Goal: Transaction & Acquisition: Purchase product/service

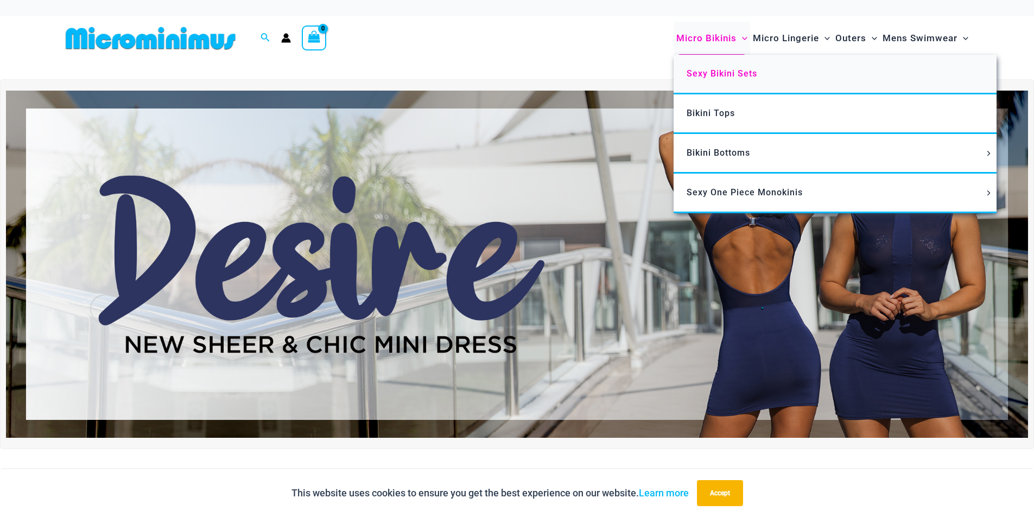
click at [723, 77] on span "Sexy Bikini Sets" at bounding box center [722, 73] width 71 height 10
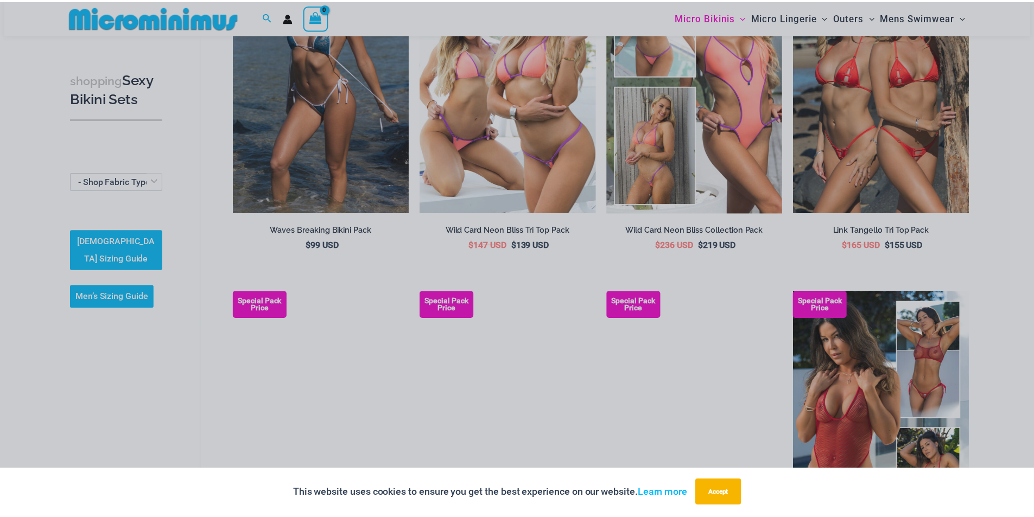
scroll to position [532, 0]
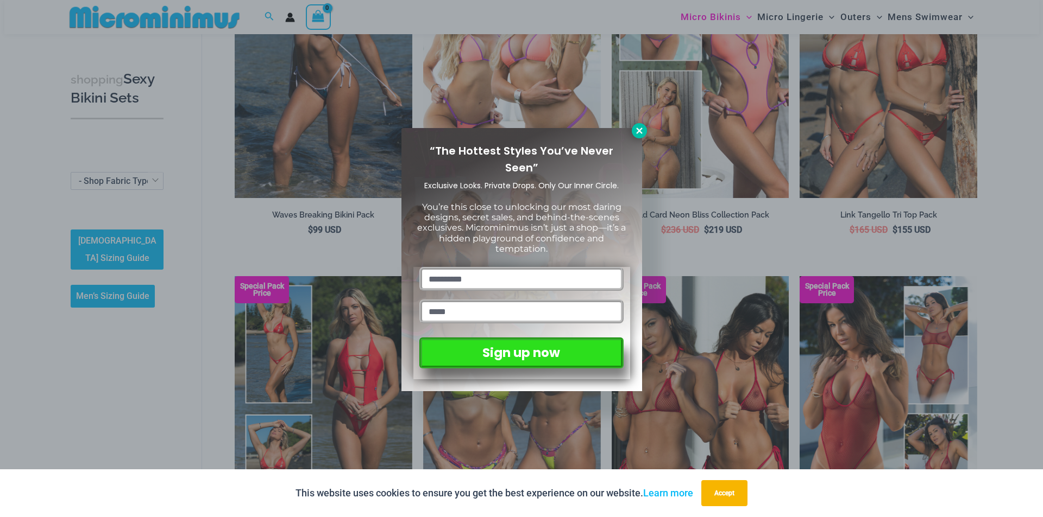
click at [641, 130] on icon at bounding box center [639, 131] width 10 height 10
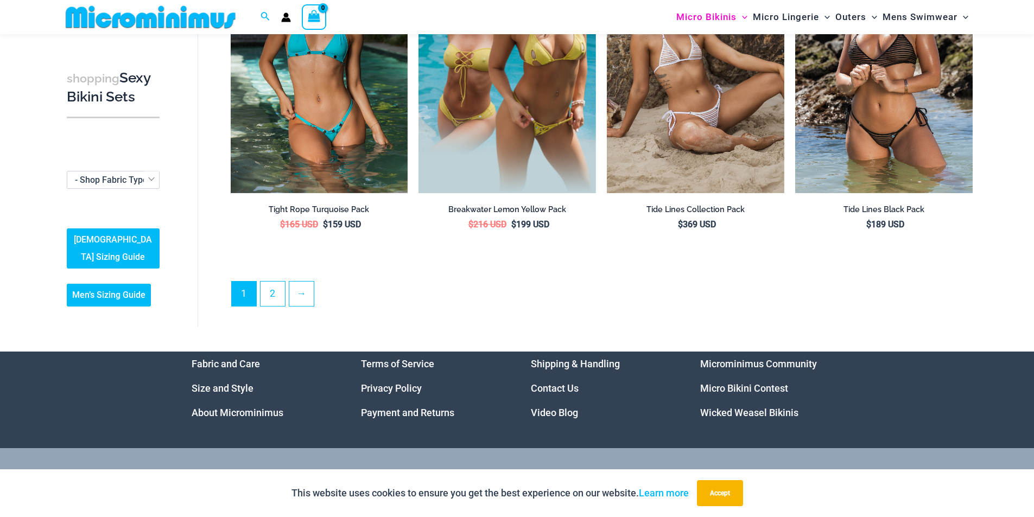
scroll to position [2613, 0]
